Goal: Find specific page/section: Find specific page/section

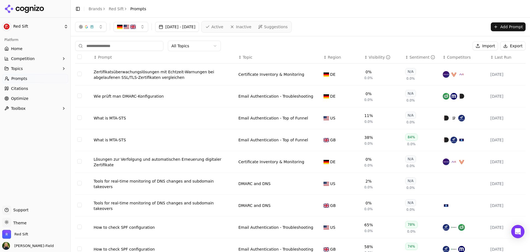
drag, startPoint x: 132, startPoint y: 33, endPoint x: 133, endPoint y: 30, distance: 3.4
click at [132, 33] on div "[DATE] - [DATE] Active Inactive Suggestions Add Prompt" at bounding box center [301, 27] width 460 height 18
click at [133, 30] on button "button" at bounding box center [130, 27] width 35 height 10
click at [136, 46] on span "[GEOGRAPHIC_DATA]" at bounding box center [144, 49] width 41 height 6
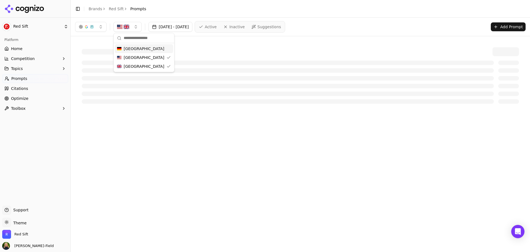
click at [259, 45] on div at bounding box center [300, 76] width 451 height 70
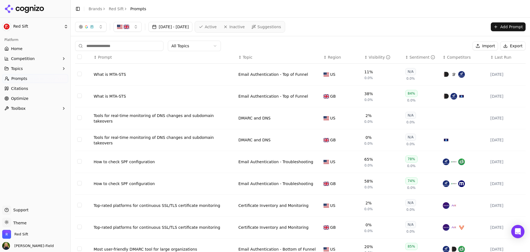
click at [189, 45] on html "Red Sift Platform Home Competition Topics Prompts Citations Optimize Toolbox Su…" at bounding box center [265, 126] width 530 height 252
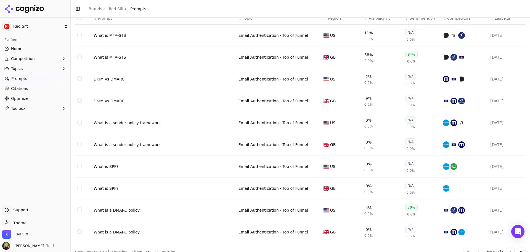
scroll to position [48, 0]
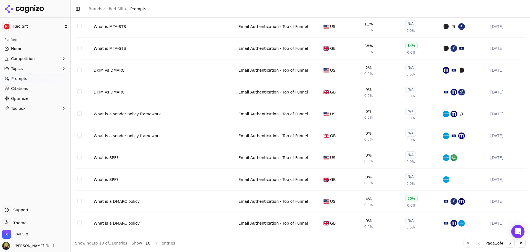
click at [506, 244] on button "Go to next page" at bounding box center [510, 242] width 9 height 9
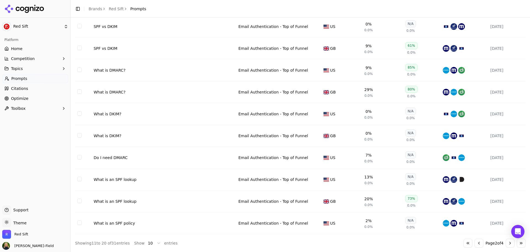
click at [509, 244] on button "Go to next page" at bounding box center [510, 242] width 9 height 9
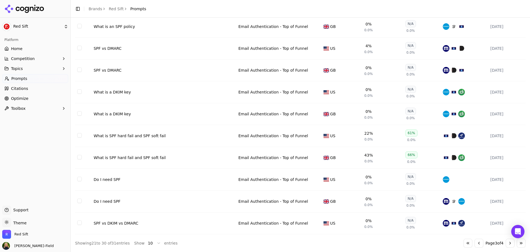
click at [477, 242] on button "Go to previous page" at bounding box center [479, 242] width 9 height 9
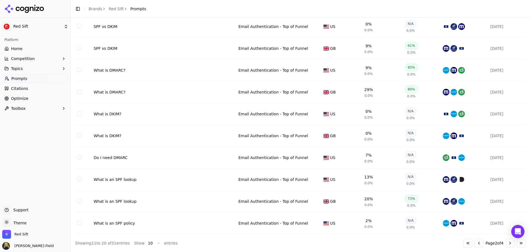
click at [506, 243] on button "Go to next page" at bounding box center [510, 242] width 9 height 9
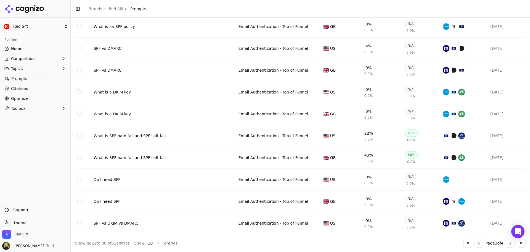
click at [506, 244] on button "Go to next page" at bounding box center [510, 242] width 9 height 9
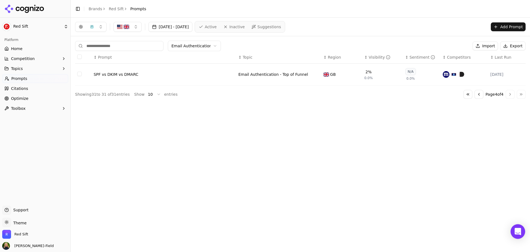
scroll to position [0, 0]
click at [480, 91] on button "Go to previous page" at bounding box center [479, 94] width 9 height 9
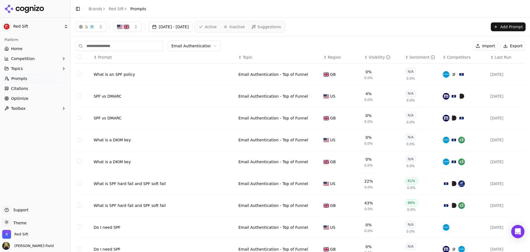
scroll to position [48, 0]
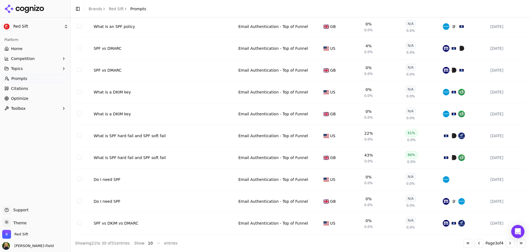
click at [475, 242] on button "Go to previous page" at bounding box center [479, 242] width 9 height 9
